Goal: Information Seeking & Learning: Learn about a topic

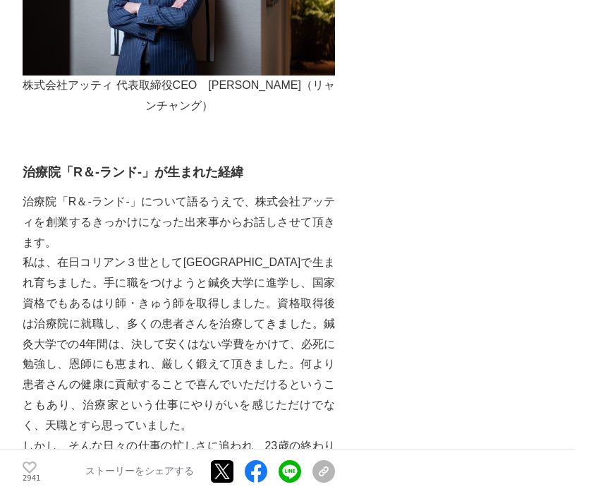
scroll to position [867, 0]
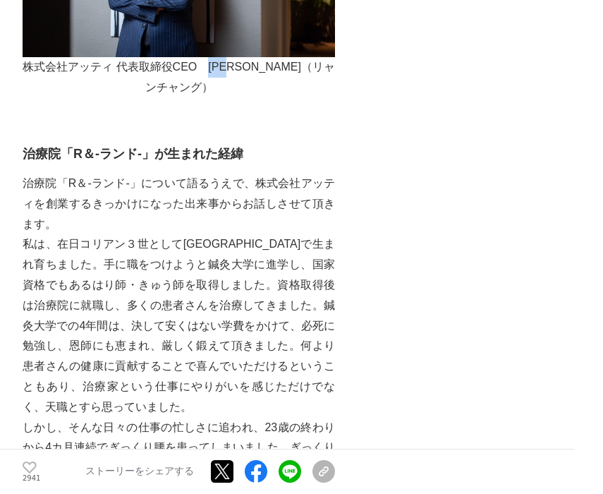
drag, startPoint x: 215, startPoint y: 57, endPoint x: 254, endPoint y: 57, distance: 38.8
click at [254, 57] on p "株式会社アッティ 代表取締役CEO　[PERSON_NAME]（リャンチャング）" at bounding box center [179, 77] width 313 height 41
click at [238, 144] on h3 "治療院「R＆-ランド-」が生まれた経緯" at bounding box center [179, 154] width 313 height 20
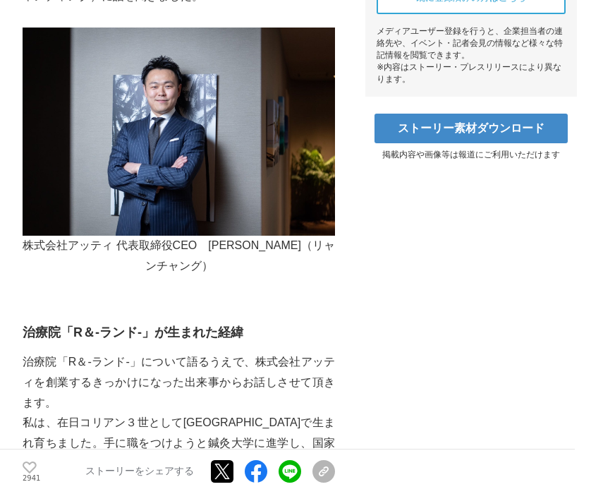
scroll to position [713, 0]
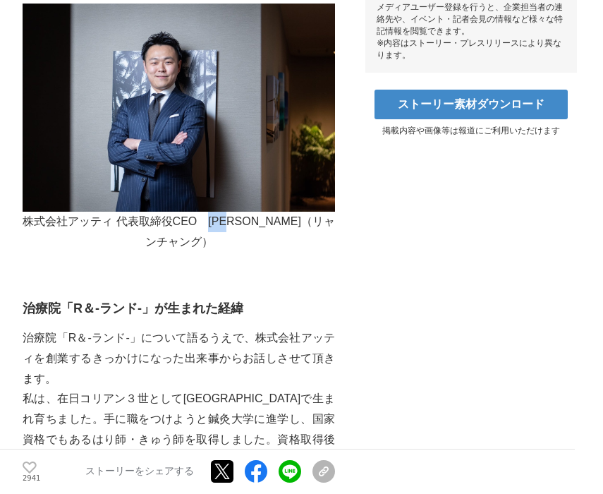
drag, startPoint x: 217, startPoint y: 210, endPoint x: 252, endPoint y: 210, distance: 34.6
click at [252, 212] on p "株式会社アッティ 代表取締役CEO　[PERSON_NAME]（リャンチャング）" at bounding box center [179, 232] width 313 height 41
copy p "[PERSON_NAME]"
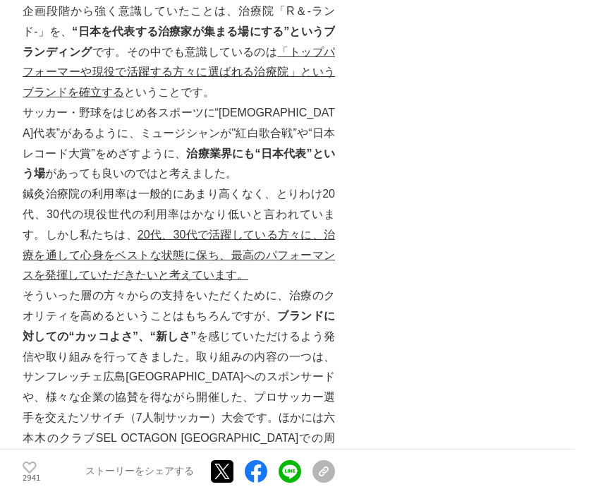
scroll to position [3049, 0]
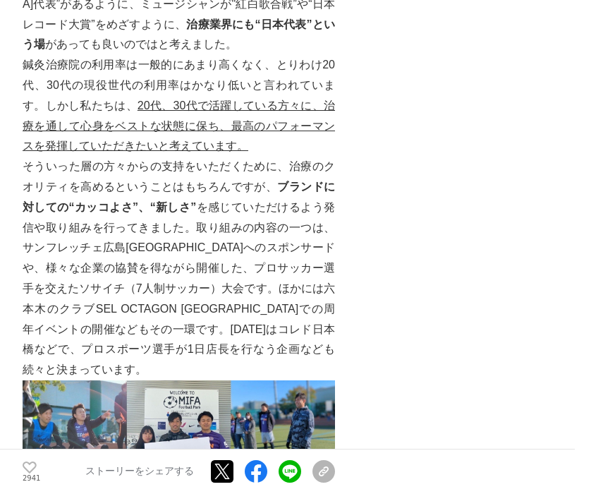
click at [333, 157] on p "そういった層の方々からの支持をいただくために、治療のクオリティを高めるということはもちろんですが、 ブランドに対しての“カッコよさ”、“新しさ” を感じていた…" at bounding box center [179, 269] width 313 height 224
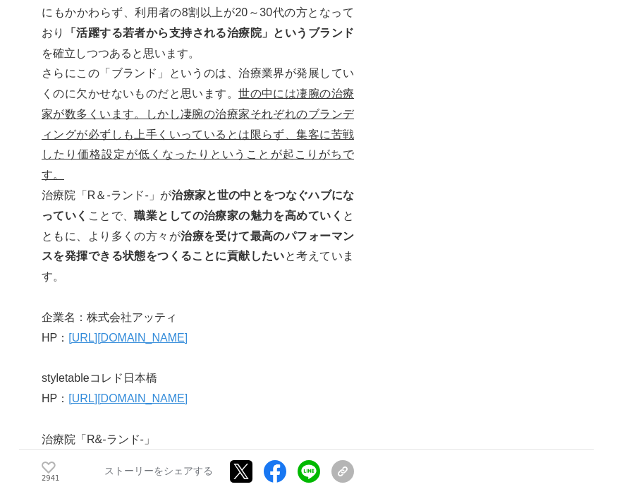
scroll to position [3867, 0]
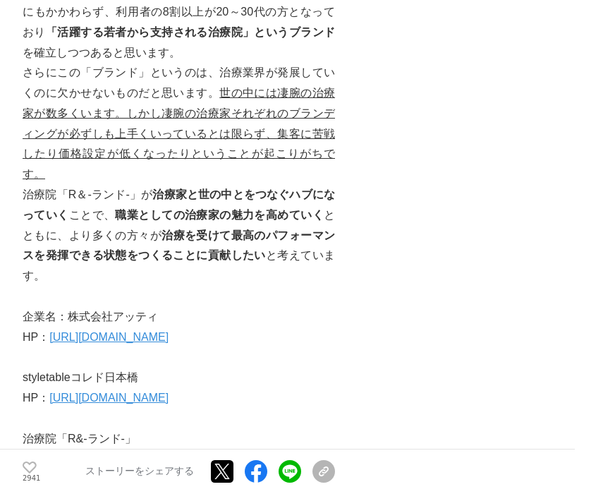
click at [183, 327] on p "HP： [URL][DOMAIN_NAME]" at bounding box center [179, 337] width 313 height 20
click at [169, 331] on link "[URL][DOMAIN_NAME]" at bounding box center [108, 337] width 119 height 12
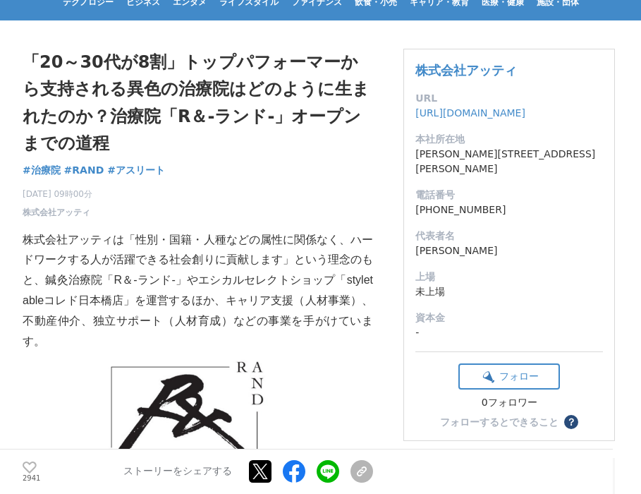
scroll to position [87, 0]
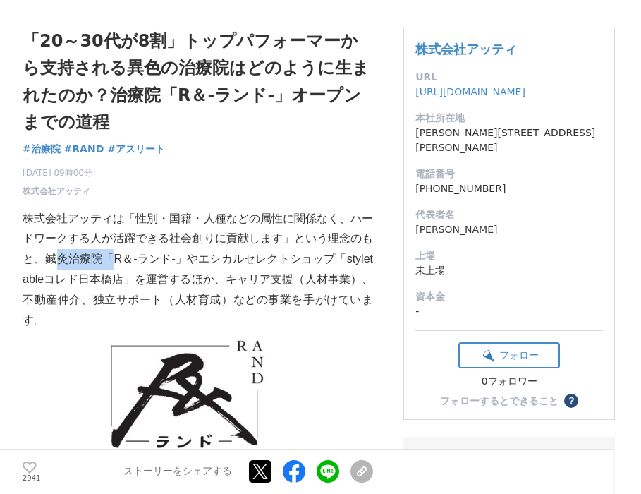
drag, startPoint x: 55, startPoint y: 228, endPoint x: 115, endPoint y: 229, distance: 60.0
click at [115, 229] on p "株式会社アッティは「性別・国籍・人種などの属性に関係なく、ハードワークする人が活躍できる社会創りに貢献します」という理念のもと、鍼灸治療院「R＆-ランド-」や…" at bounding box center [198, 270] width 351 height 122
copy p "鍼灸治療院"
click at [173, 214] on p "株式会社アッティは「性別・国籍・人種などの属性に関係なく、ハードワークする人が活躍できる社会創りに貢献します」という理念のもと、鍼灸治療院「R＆-ランド-」や…" at bounding box center [198, 270] width 351 height 122
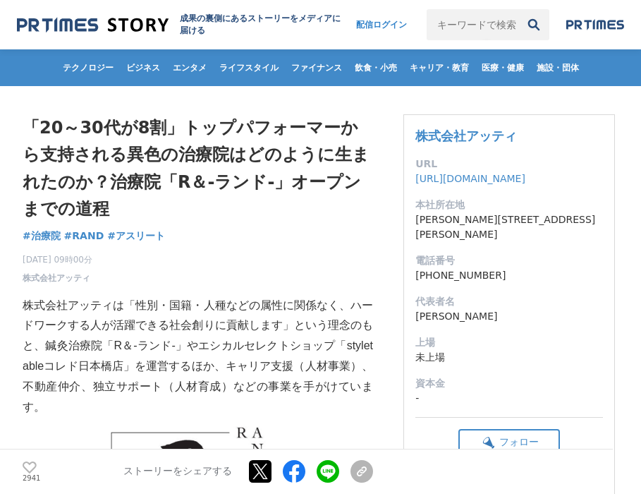
scroll to position [0, 0]
